Goal: Find specific page/section: Find specific page/section

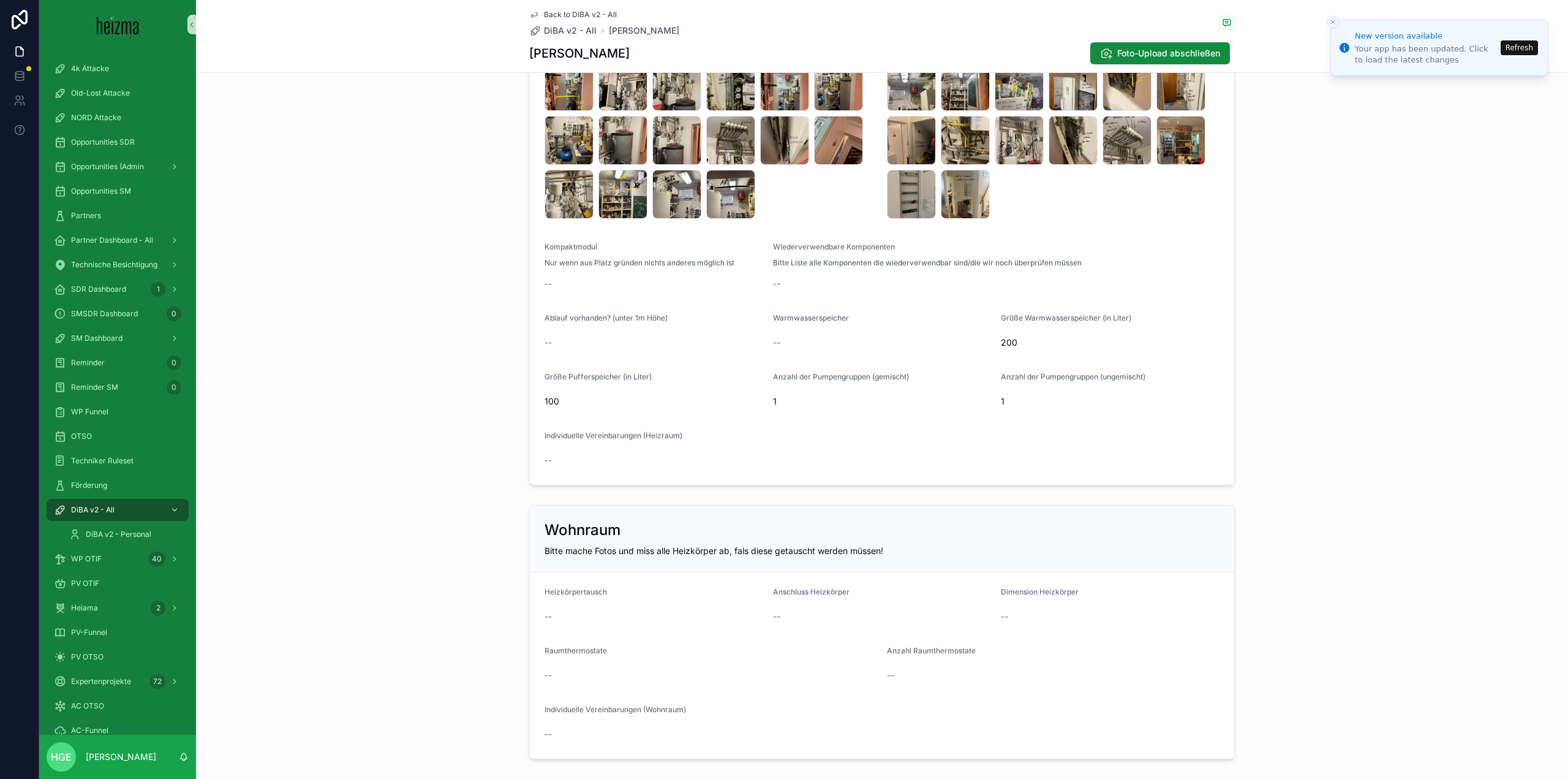
scroll to position [1839, 0]
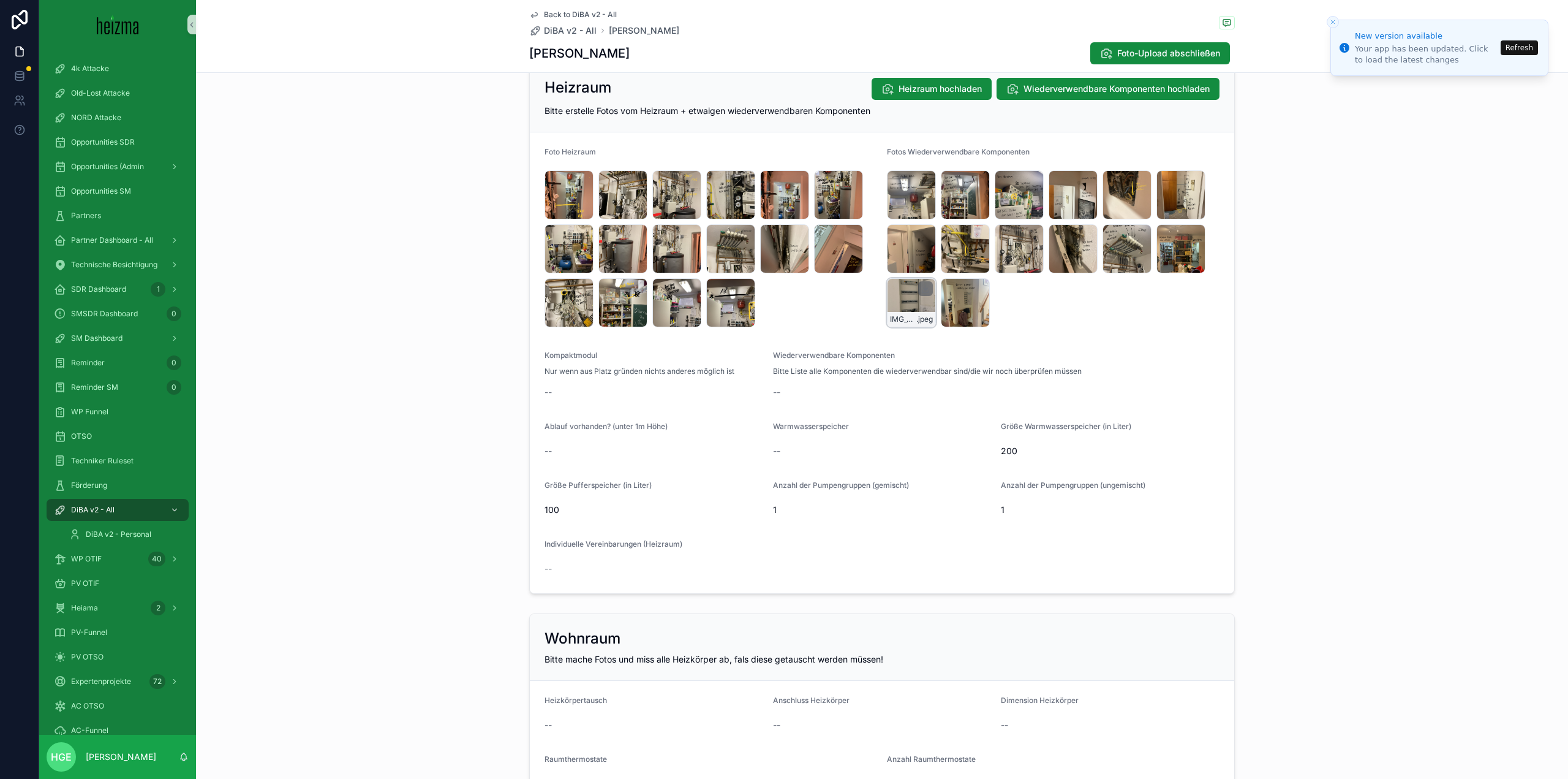
click at [901, 310] on div "IMG_5355 .jpeg" at bounding box center [911, 302] width 49 height 49
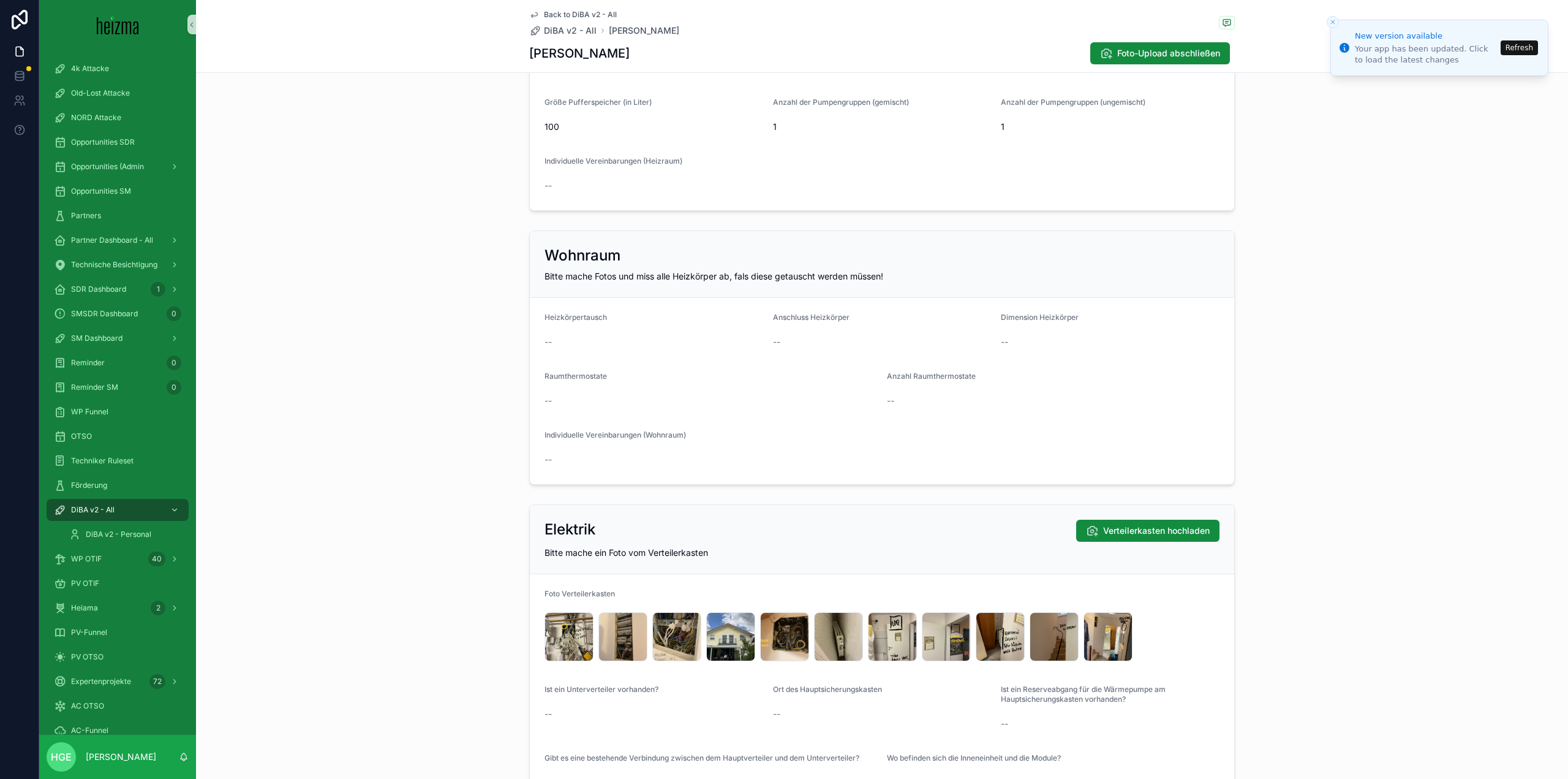
scroll to position [2329, 0]
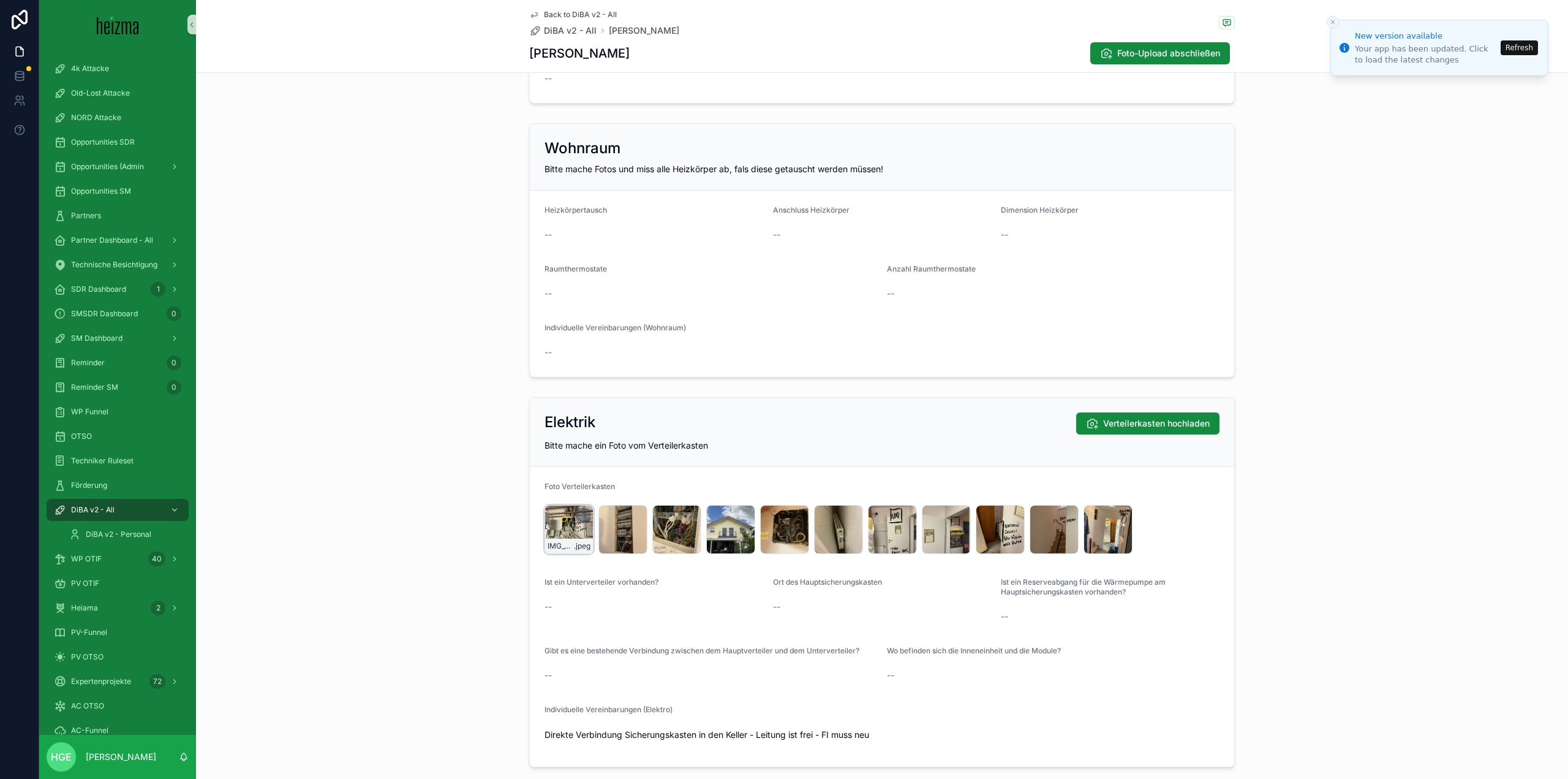
click at [561, 530] on div "IMG_5227 .jpeg" at bounding box center [568, 529] width 49 height 49
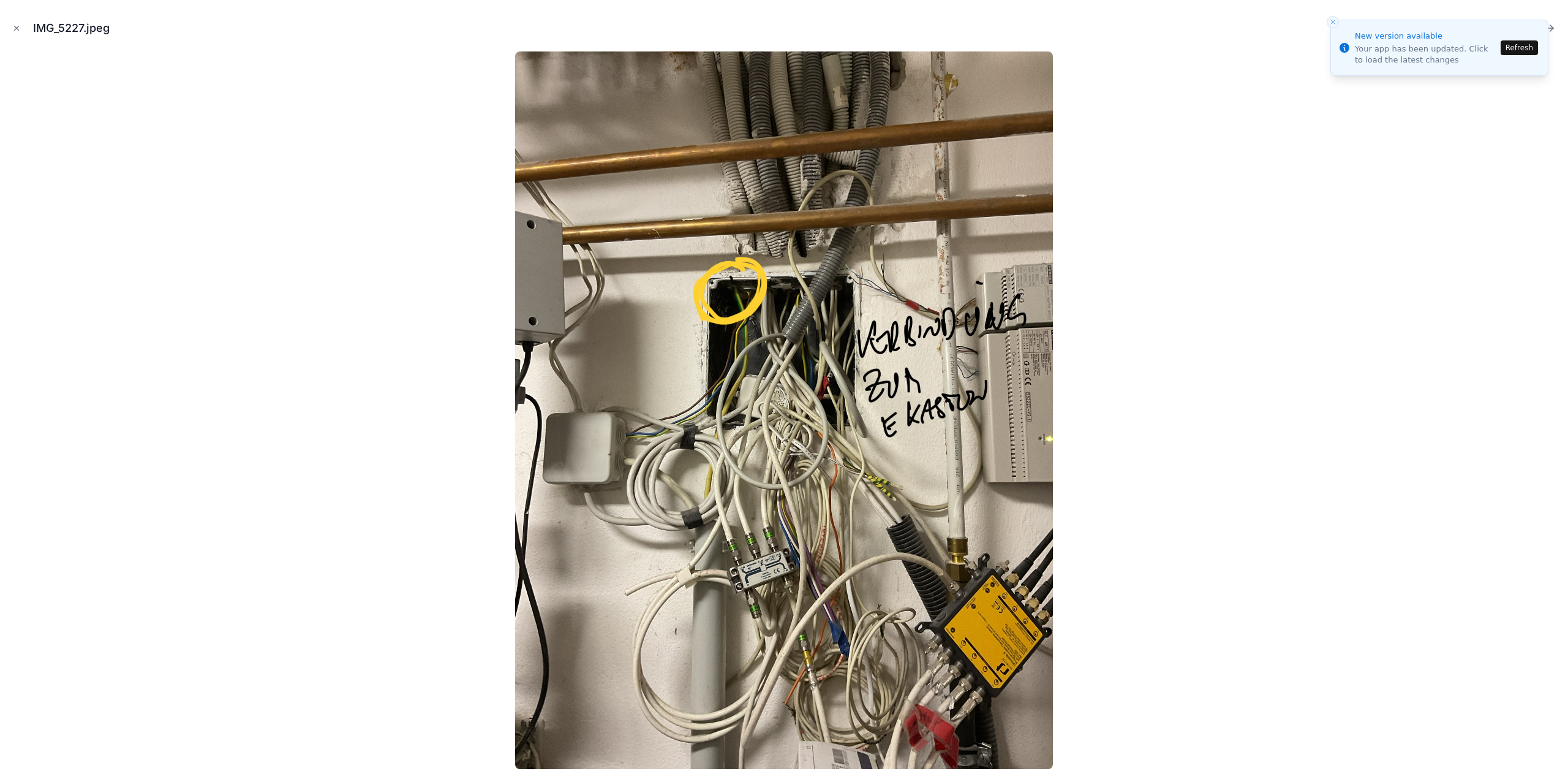
click at [1514, 53] on button "Refresh" at bounding box center [1519, 48] width 37 height 15
click at [1547, 28] on icon "Next file" at bounding box center [1550, 28] width 8 height 0
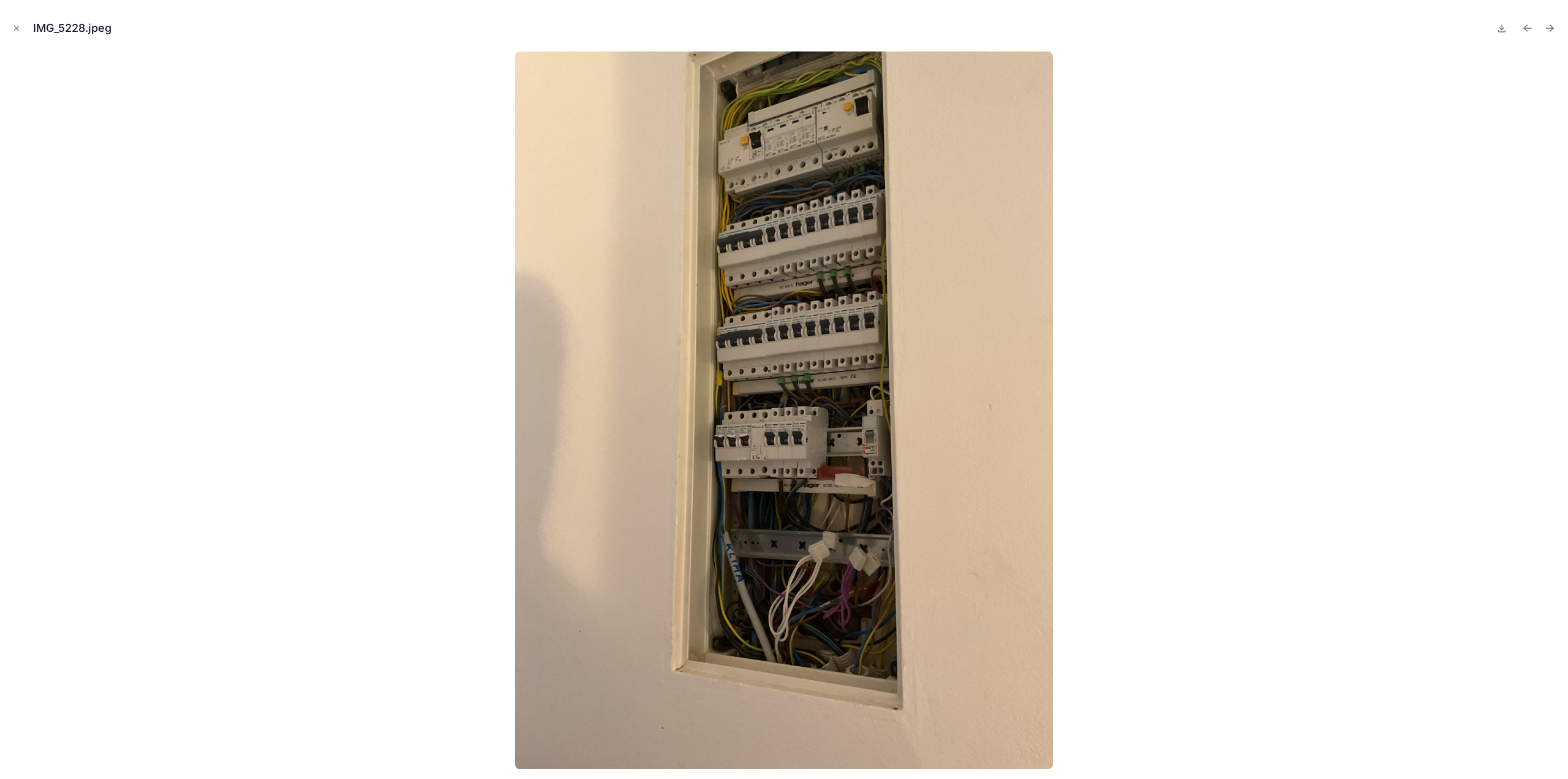
click at [1547, 28] on icon "Next file" at bounding box center [1550, 28] width 8 height 0
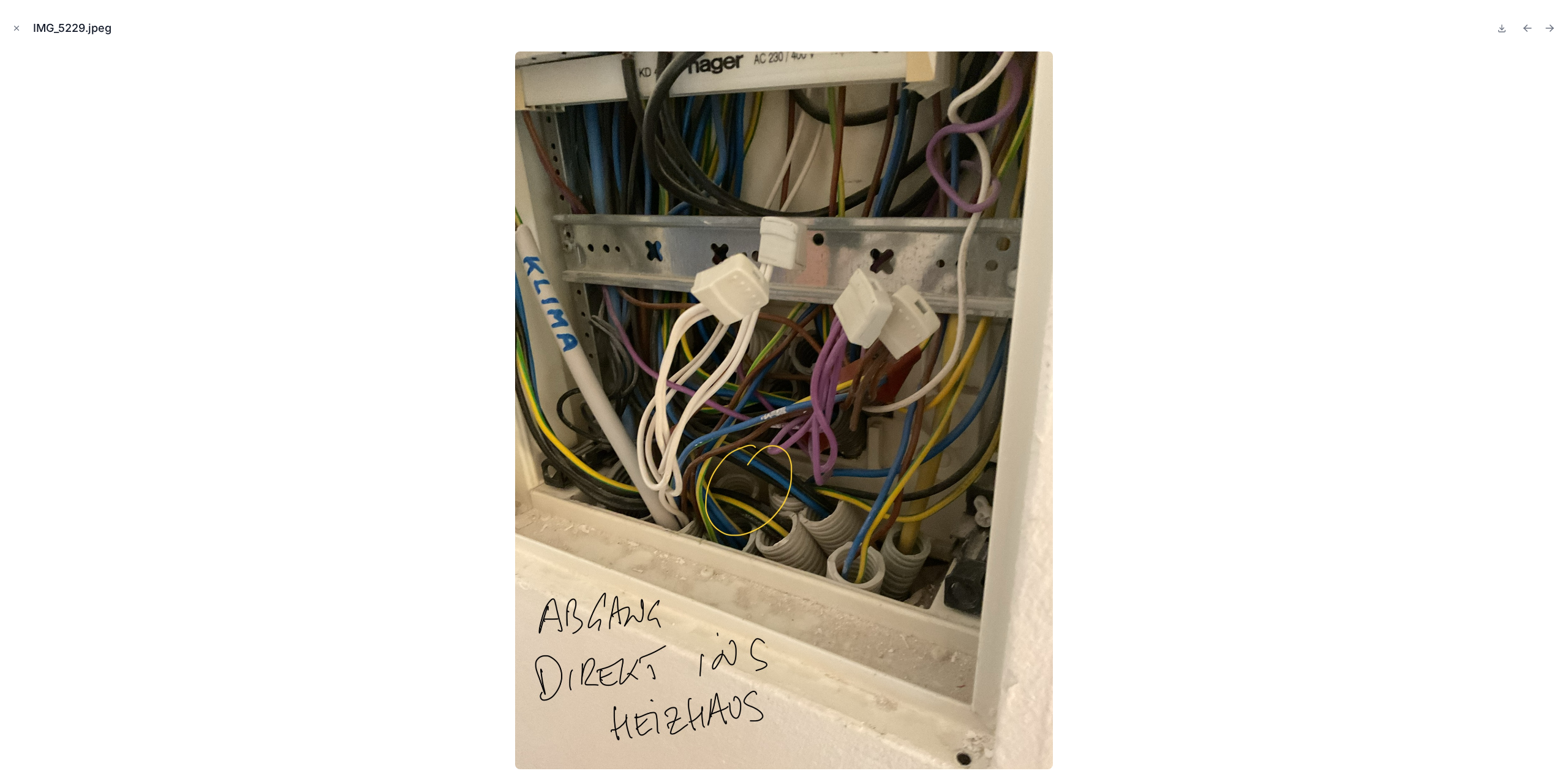
click at [1547, 28] on icon "Next file" at bounding box center [1550, 28] width 8 height 0
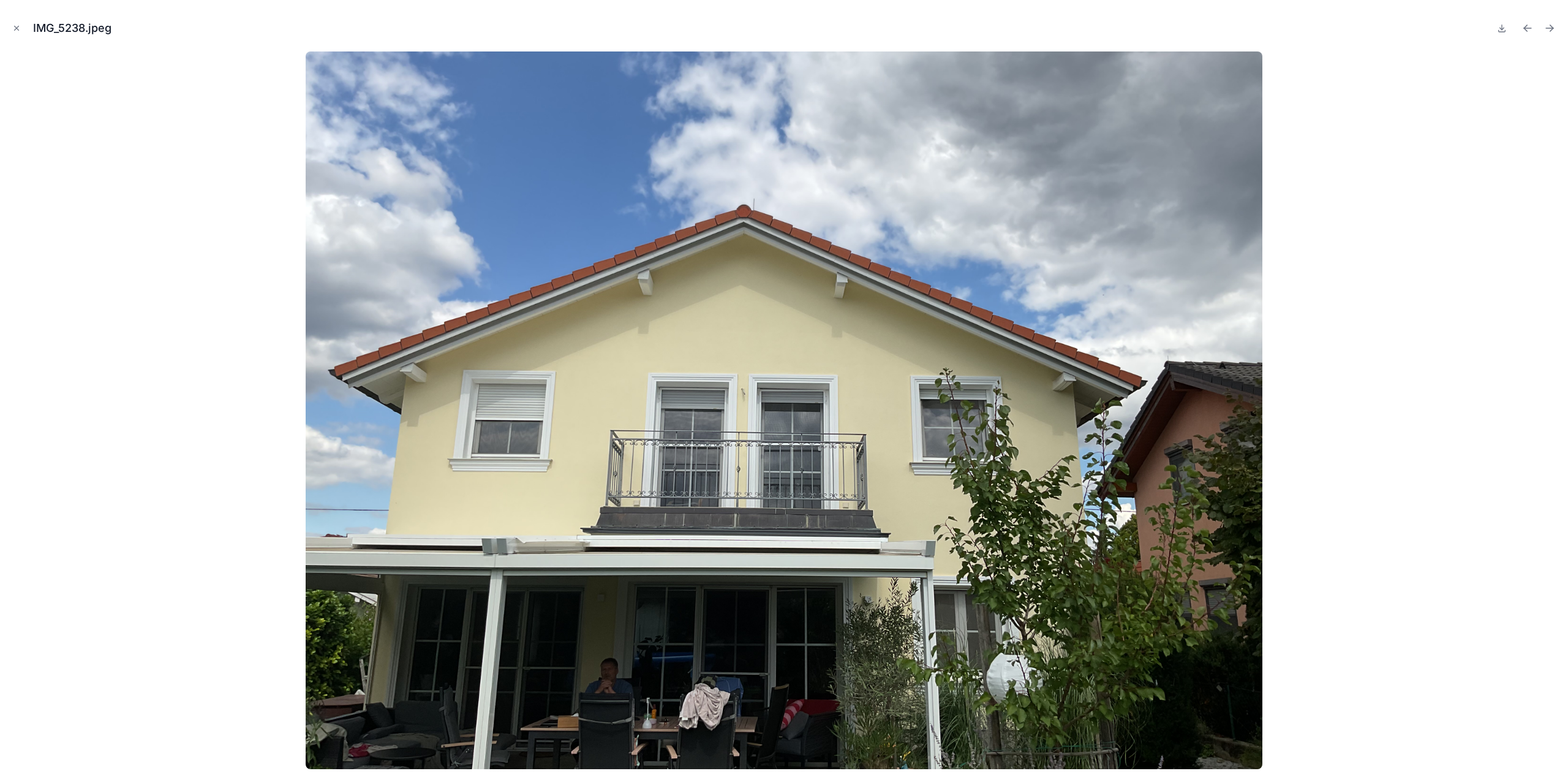
click at [1547, 28] on icon "Next file" at bounding box center [1550, 28] width 8 height 0
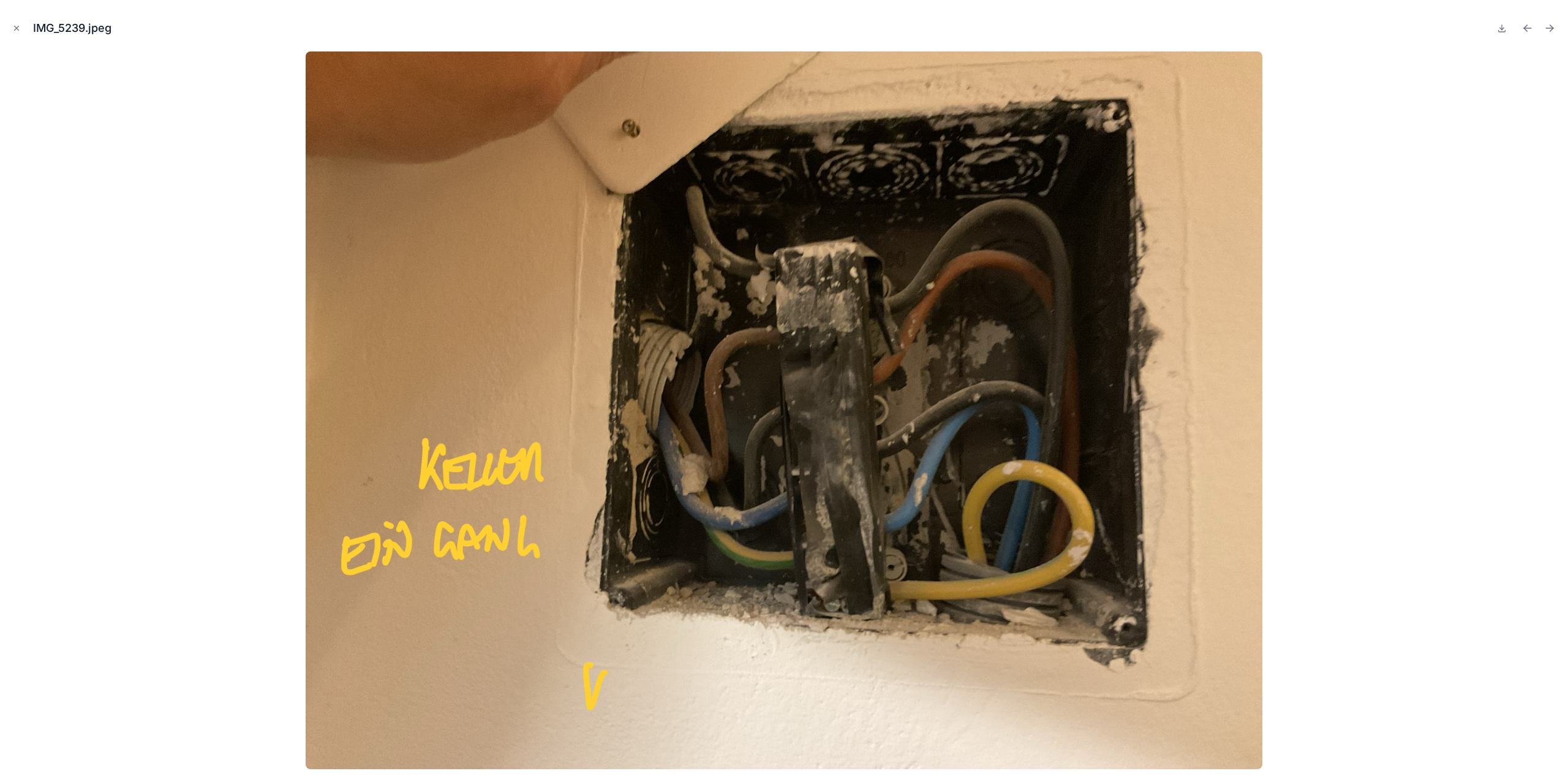
click at [1547, 28] on icon "Next file" at bounding box center [1550, 28] width 8 height 0
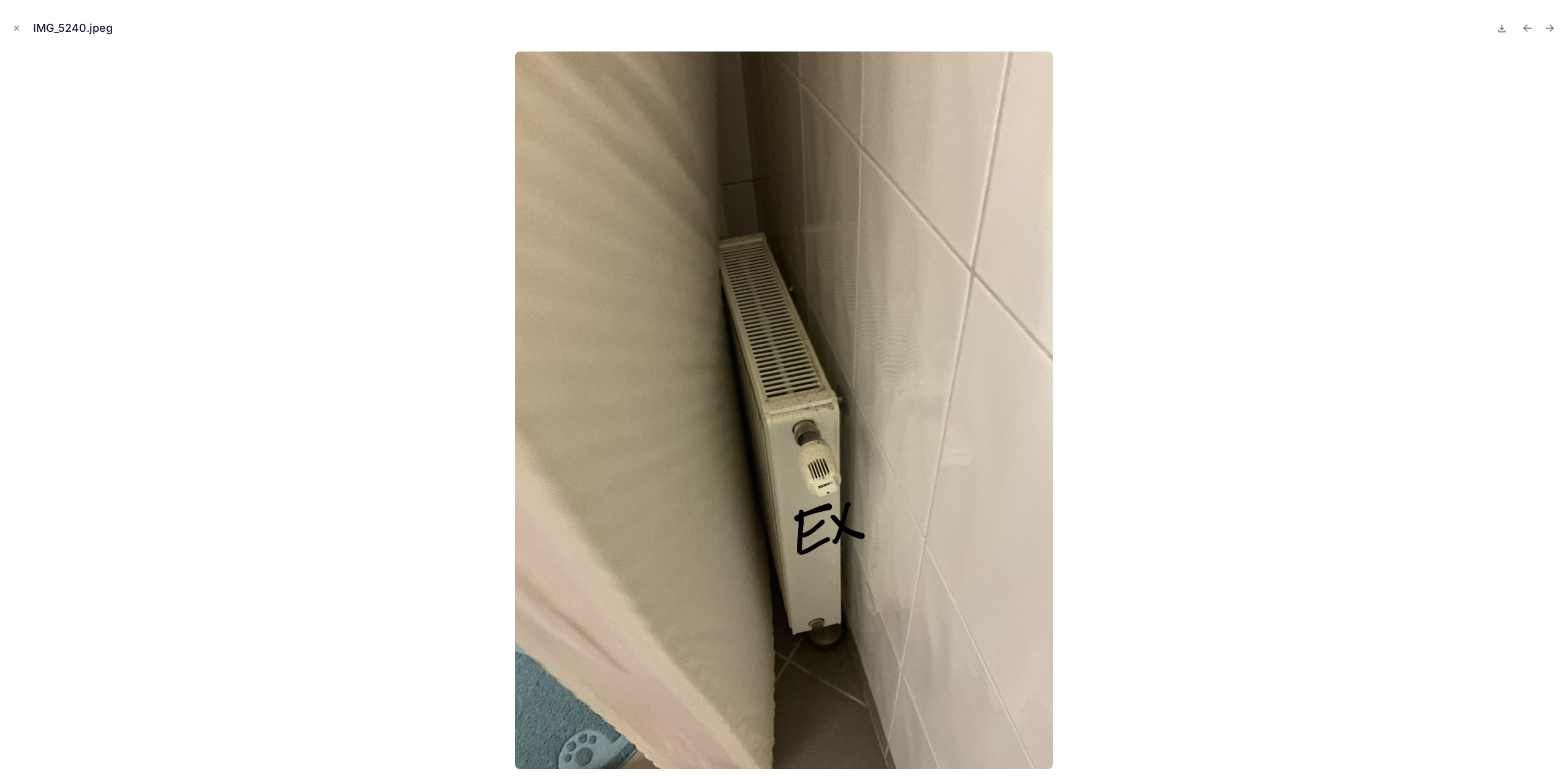
click at [1547, 28] on icon "Next file" at bounding box center [1550, 28] width 8 height 0
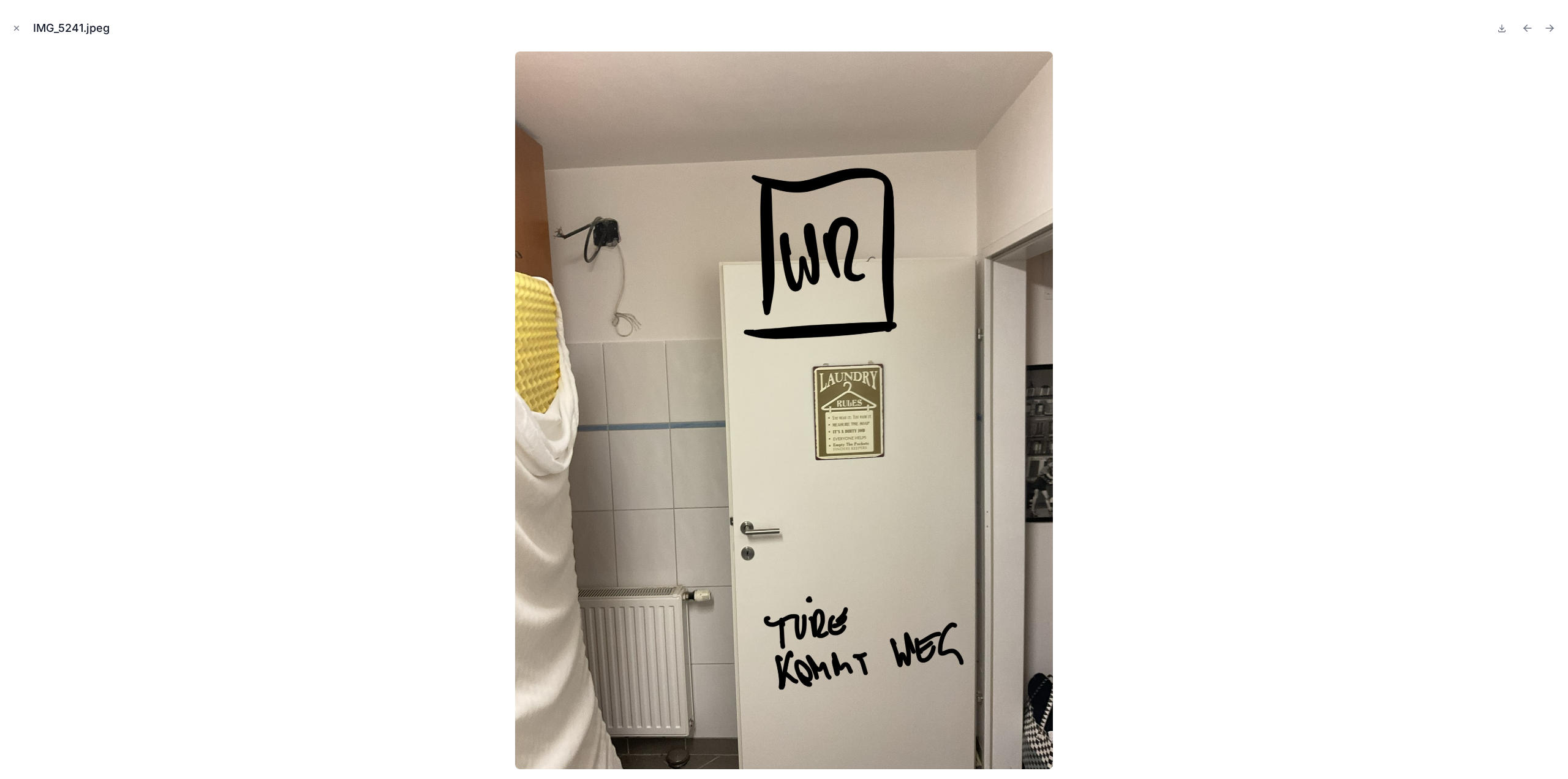
click at [1547, 28] on icon "Next file" at bounding box center [1550, 28] width 8 height 0
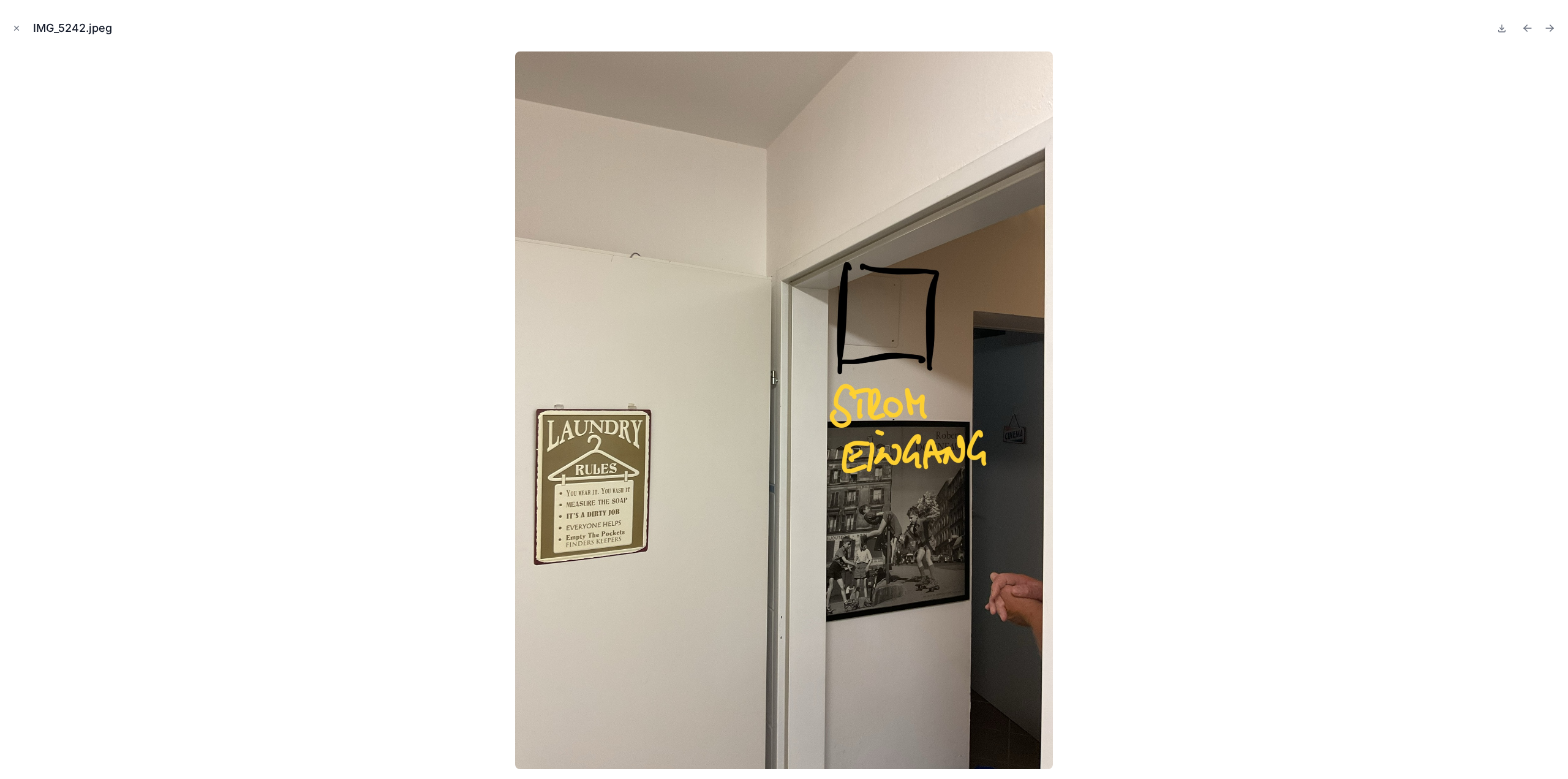
click at [1547, 28] on icon "Next file" at bounding box center [1550, 28] width 8 height 0
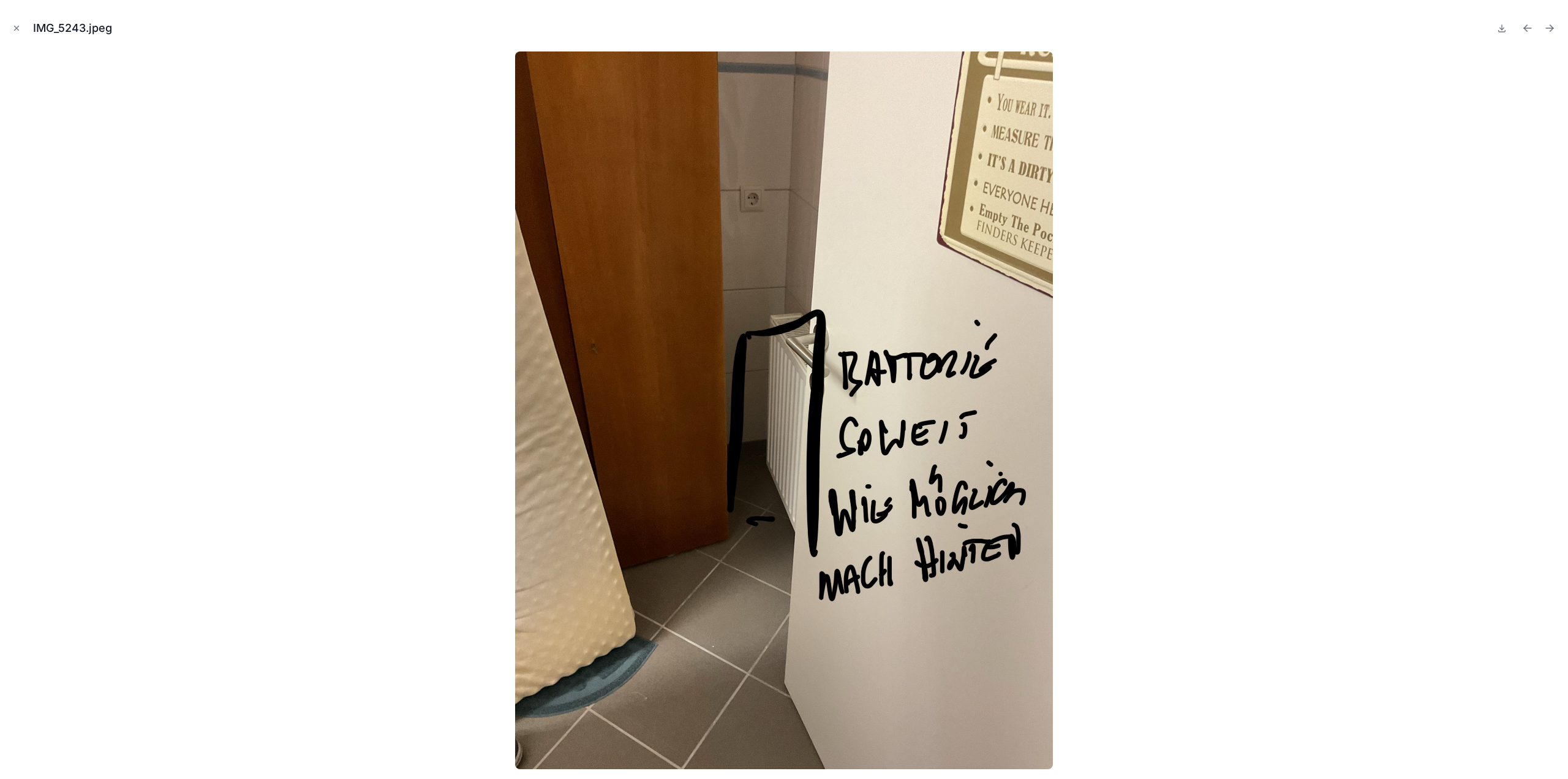
click at [1547, 28] on icon "Next file" at bounding box center [1550, 28] width 8 height 0
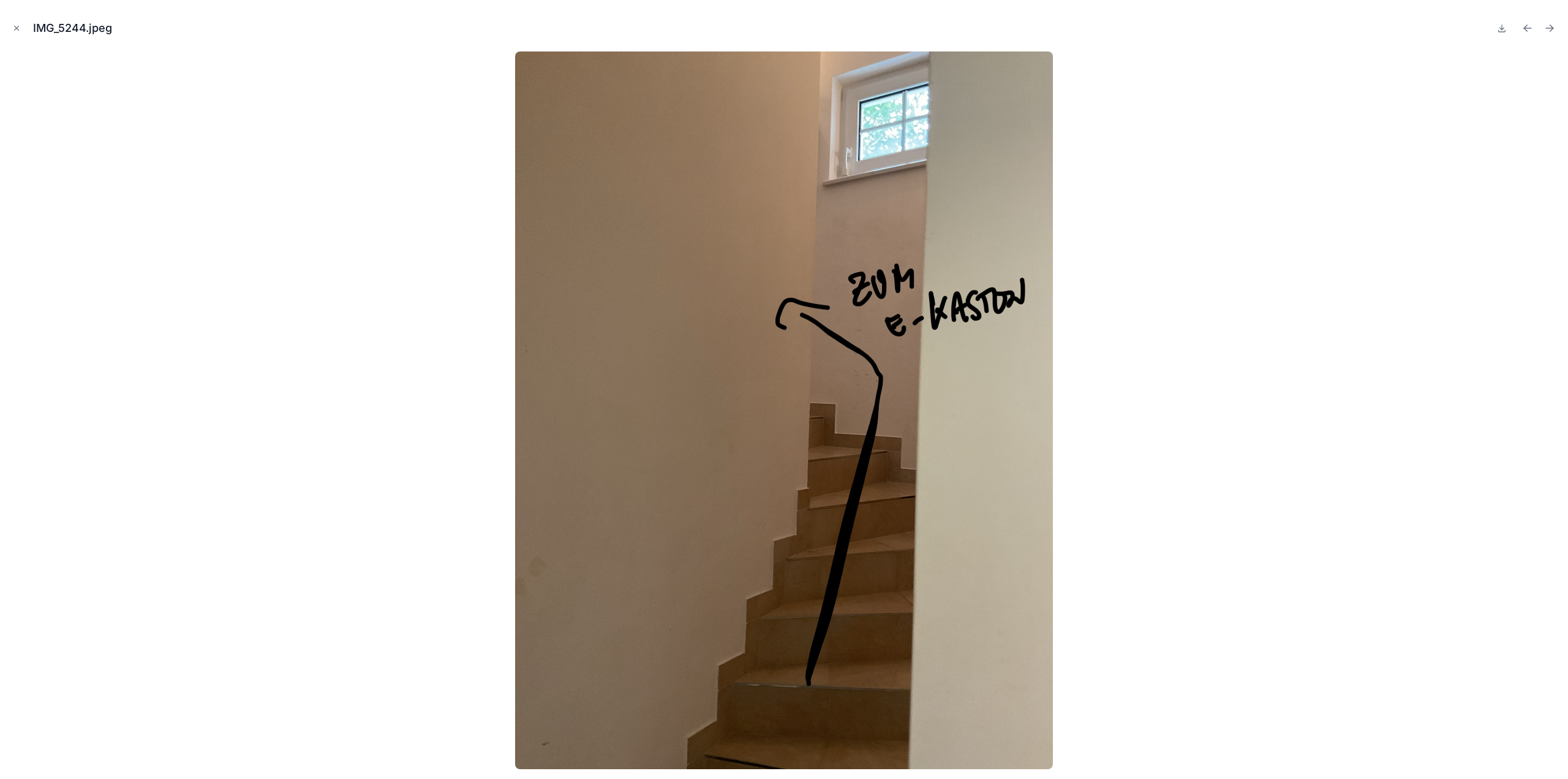
click at [1547, 28] on icon "Next file" at bounding box center [1550, 28] width 8 height 0
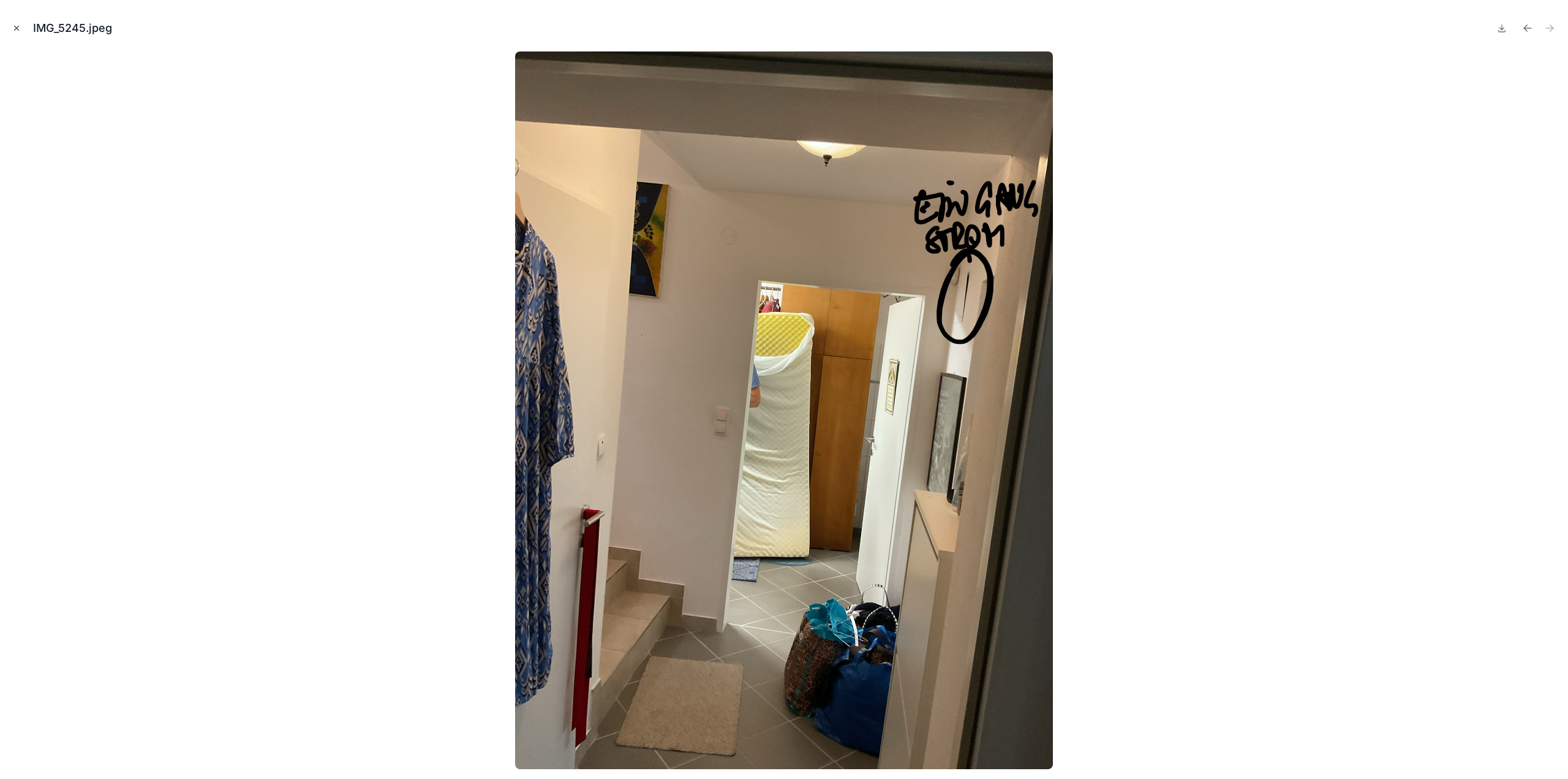
click at [21, 28] on button "Close modal" at bounding box center [16, 28] width 13 height 13
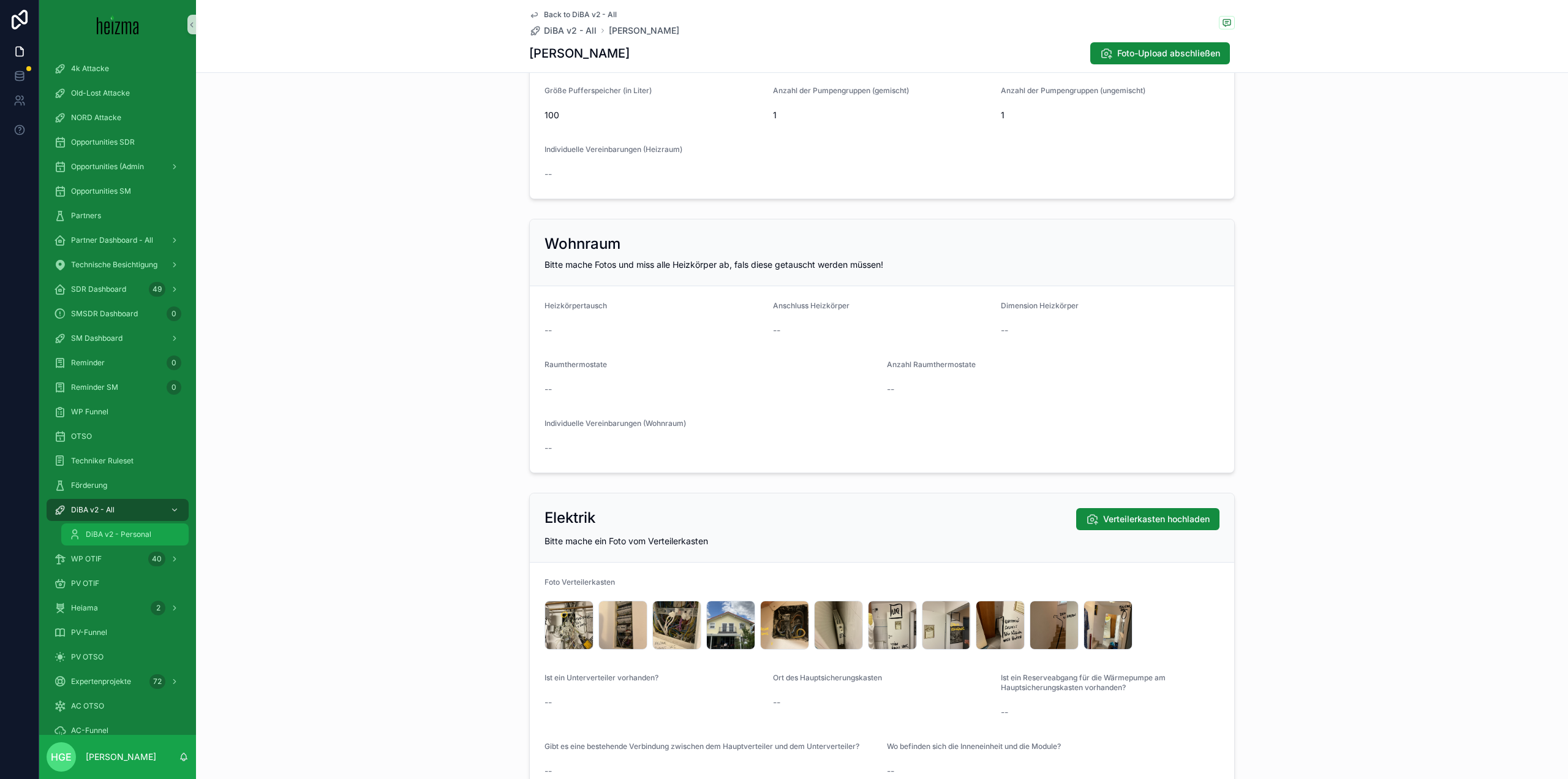
scroll to position [2207, 0]
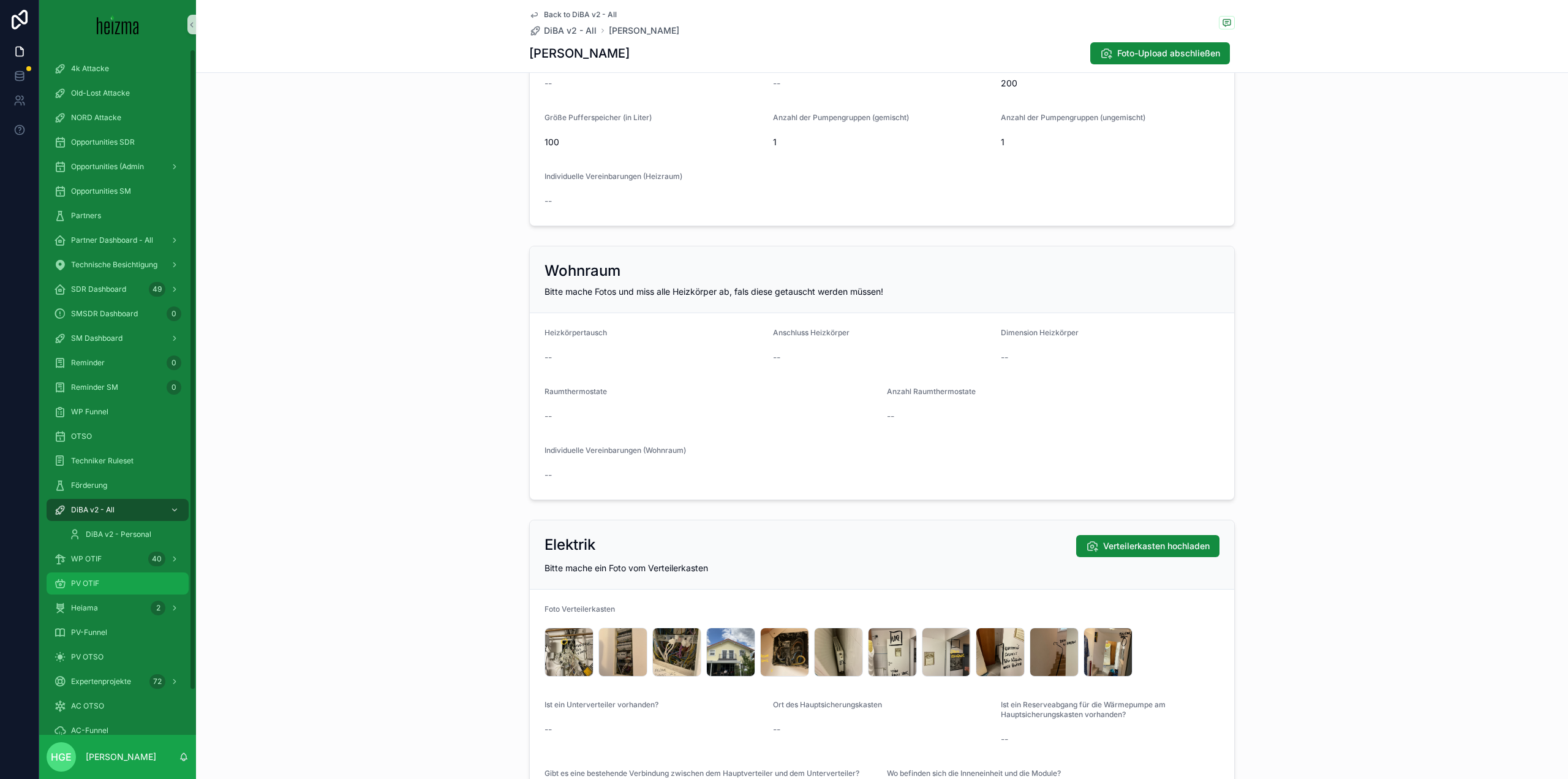
click at [88, 580] on span "PV OTIF" at bounding box center [85, 583] width 28 height 10
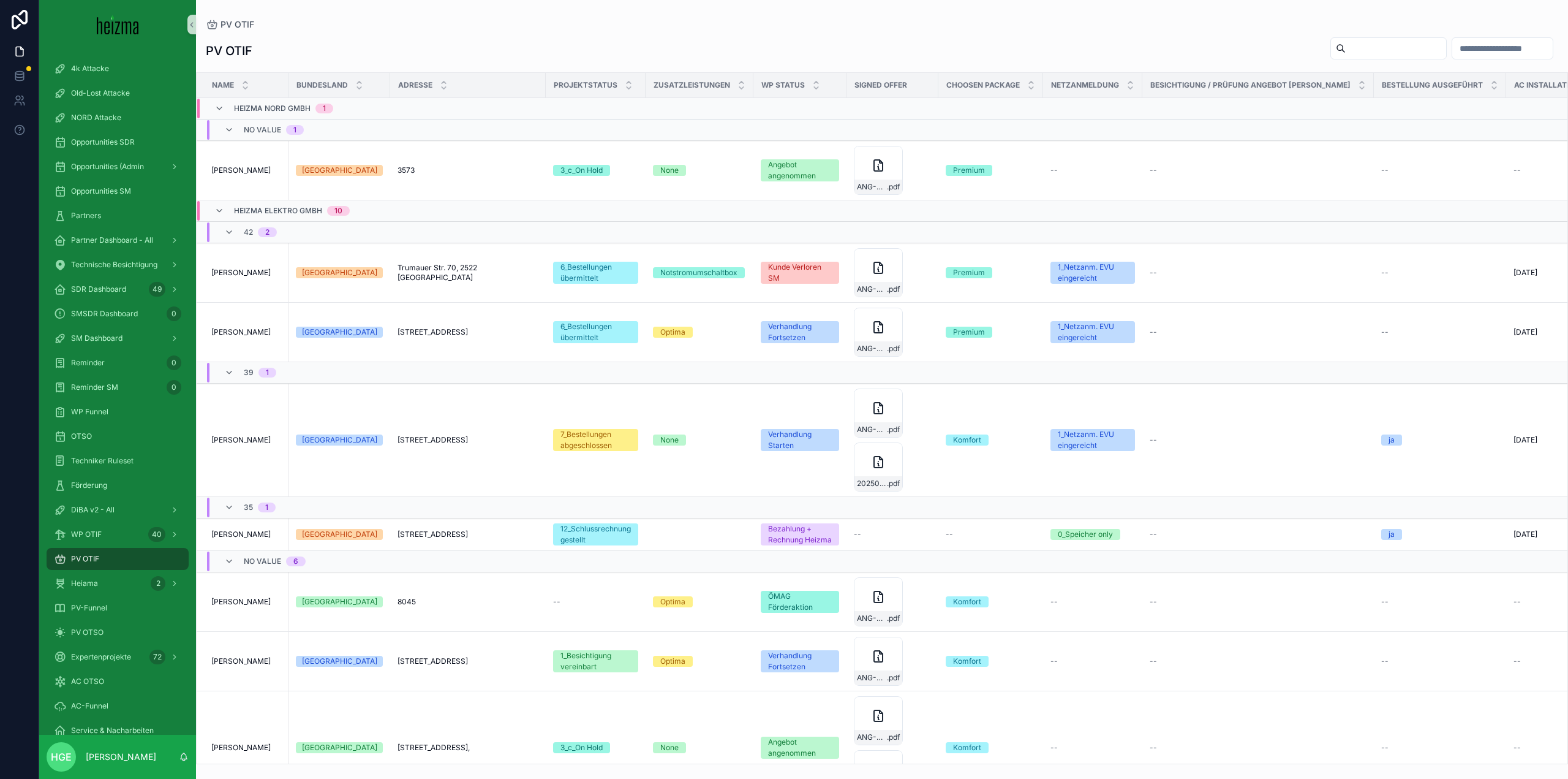
click at [1331, 59] on div "scrollable content" at bounding box center [1389, 48] width 116 height 22
click at [1346, 50] on input "scrollable content" at bounding box center [1396, 48] width 101 height 17
type input "*******"
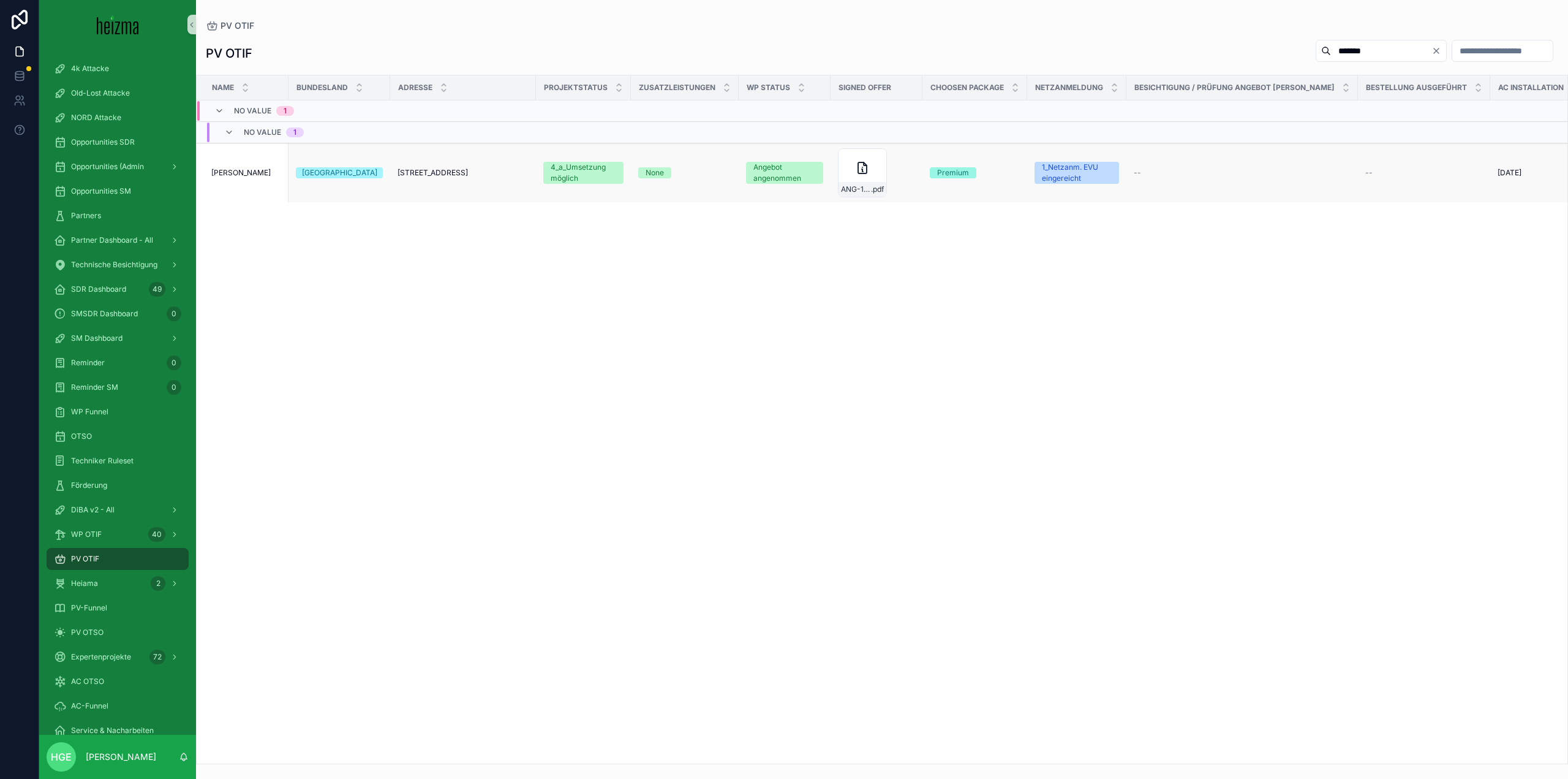
click at [230, 170] on span "[PERSON_NAME]" at bounding box center [241, 172] width 60 height 10
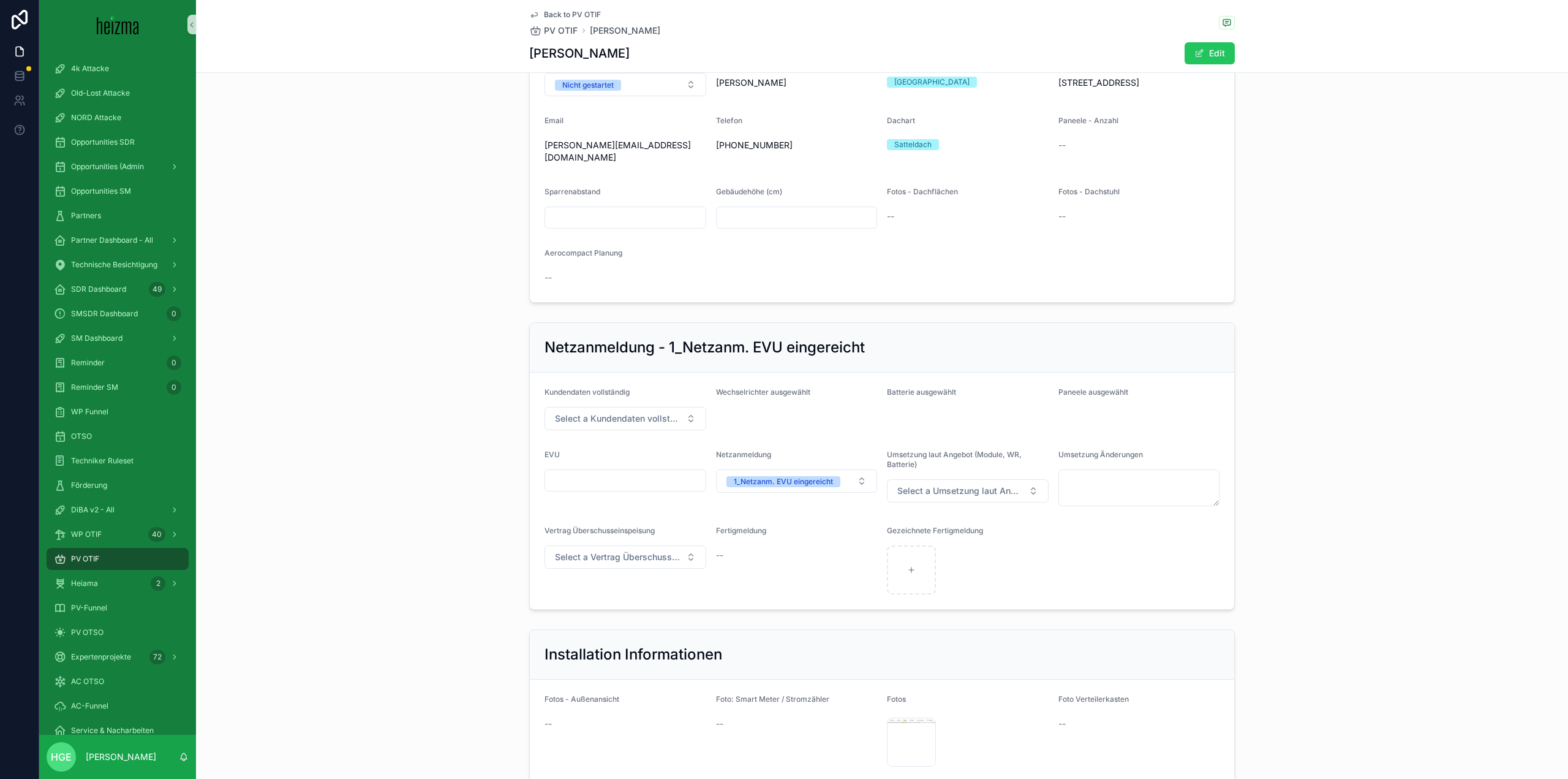
scroll to position [1471, 0]
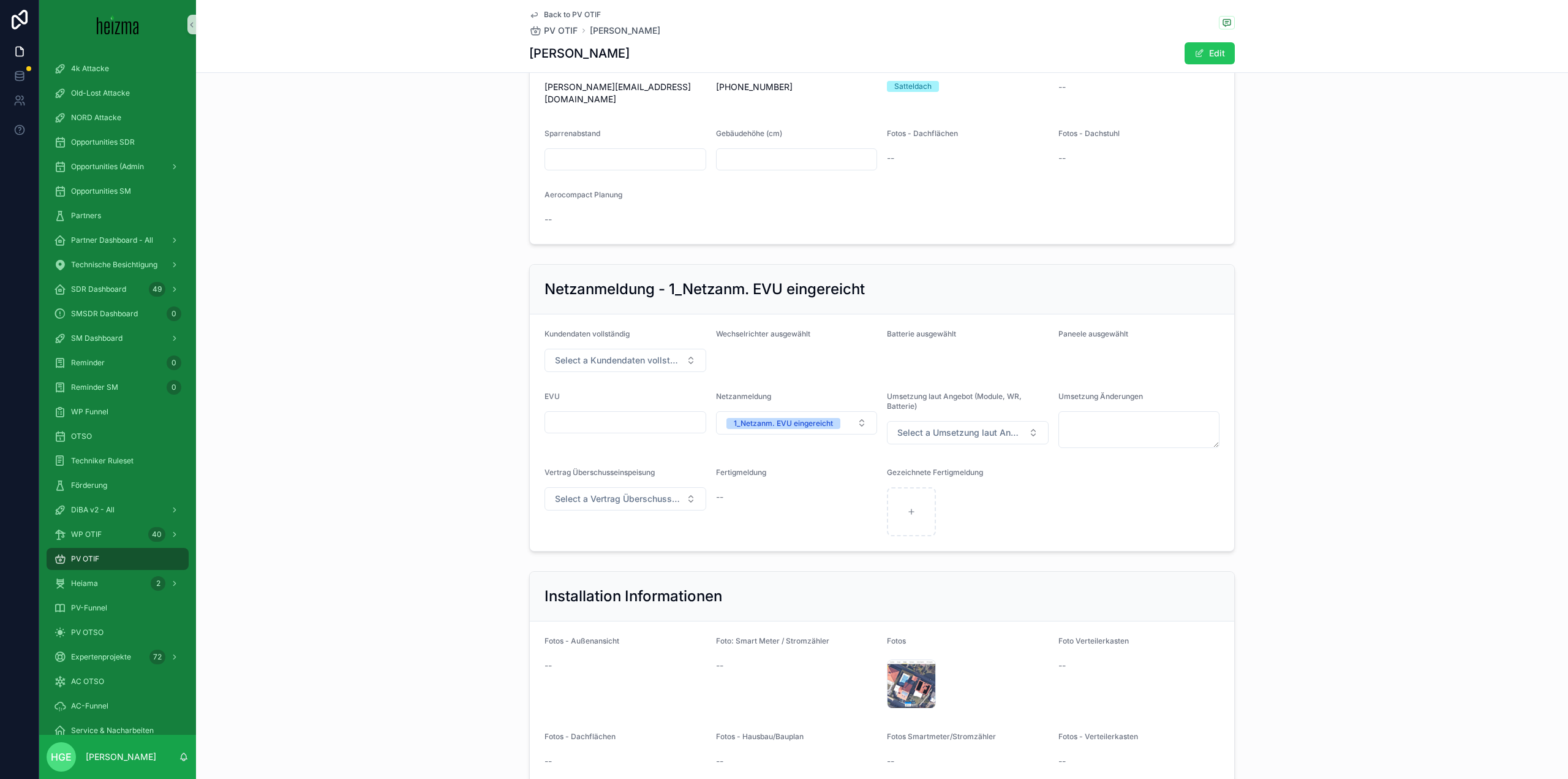
click at [574, 414] on input "scrollable content" at bounding box center [625, 422] width 161 height 17
type input "**********"
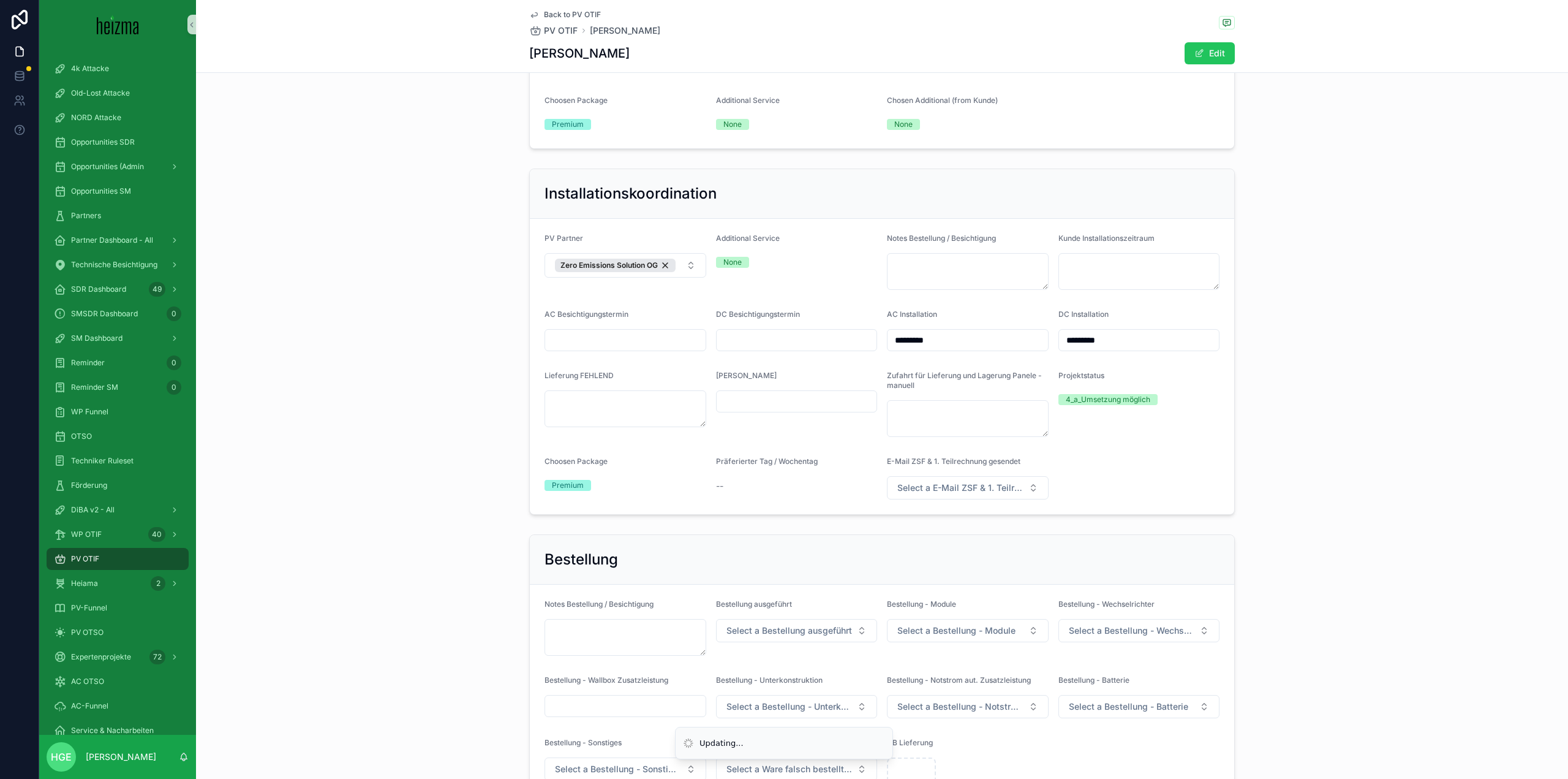
scroll to position [2206, 0]
